Goal: Navigation & Orientation: Go to known website

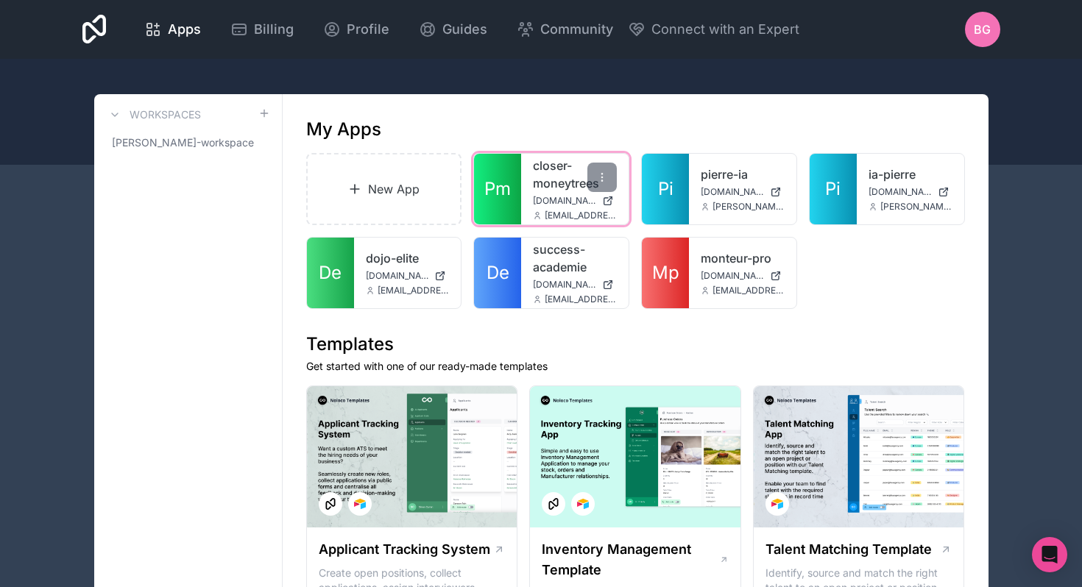
click at [509, 182] on span "Pm" at bounding box center [497, 189] width 26 height 24
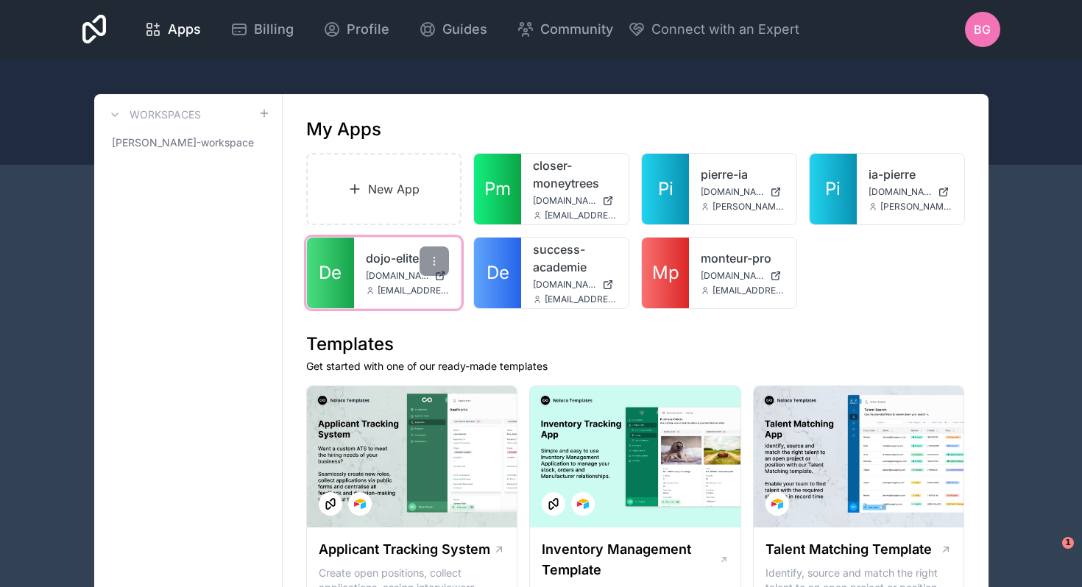
click at [333, 272] on span "De" at bounding box center [330, 273] width 23 height 24
click at [325, 264] on span "De" at bounding box center [330, 273] width 23 height 24
